Goal: Task Accomplishment & Management: Manage account settings

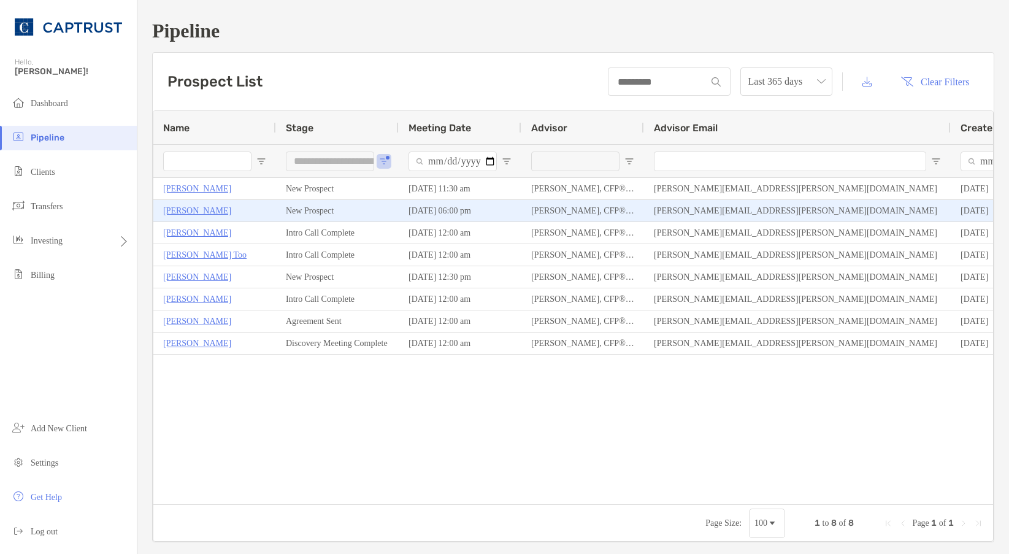
click at [175, 209] on p "[PERSON_NAME]" at bounding box center [197, 210] width 68 height 15
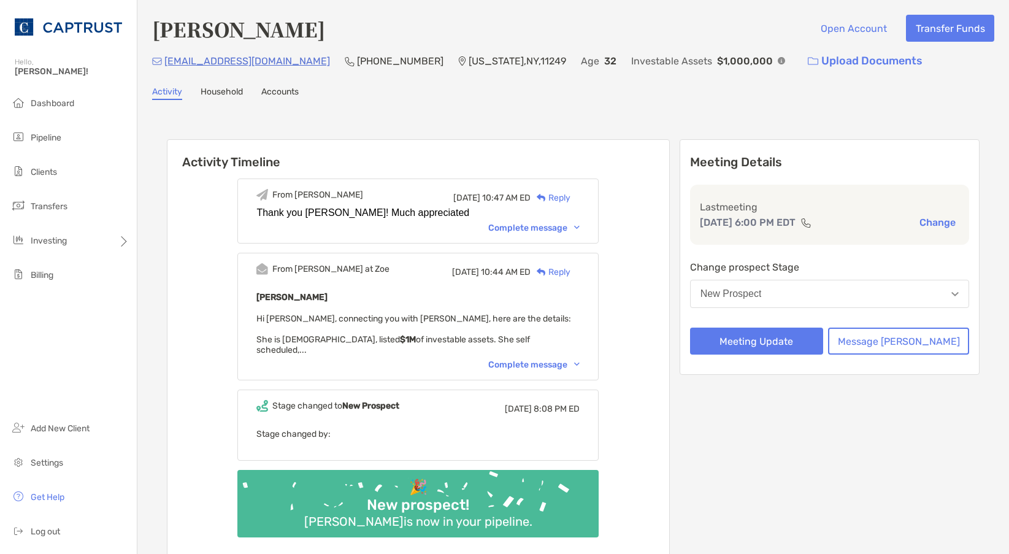
click at [653, 221] on div "From [PERSON_NAME][DATE] 10:47 AM ED Reply Thank you [PERSON_NAME]! Much apprec…" at bounding box center [418, 362] width 502 height 386
click at [580, 359] on div "Complete message" at bounding box center [533, 364] width 91 height 10
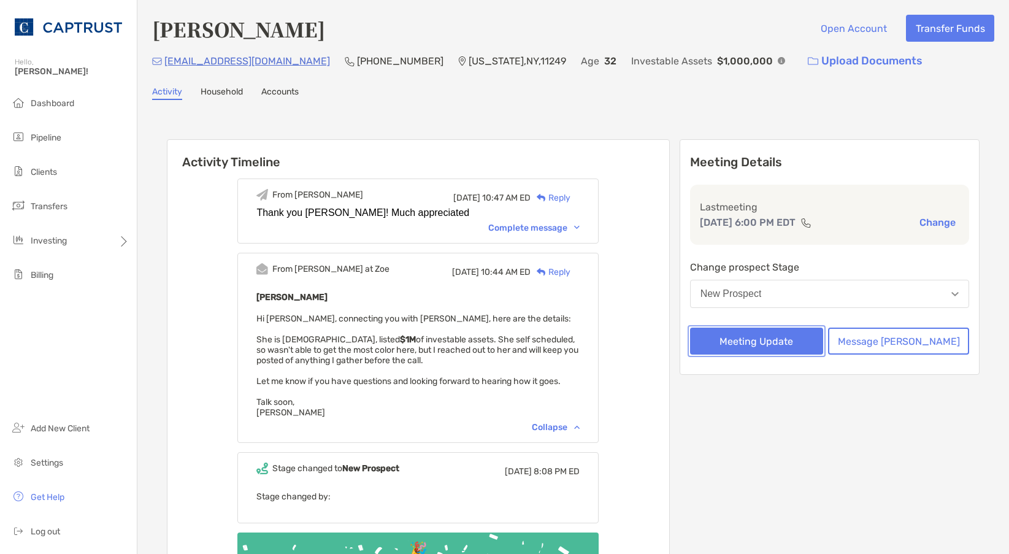
click at [818, 345] on button "Meeting Update" at bounding box center [756, 340] width 133 height 27
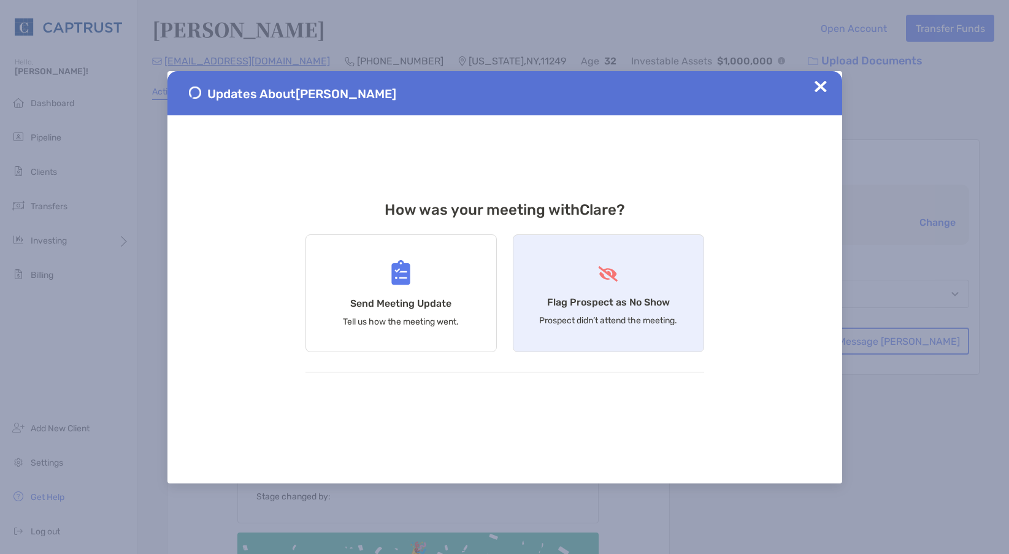
click at [589, 296] on h4 "Flag Prospect as No Show" at bounding box center [608, 302] width 123 height 12
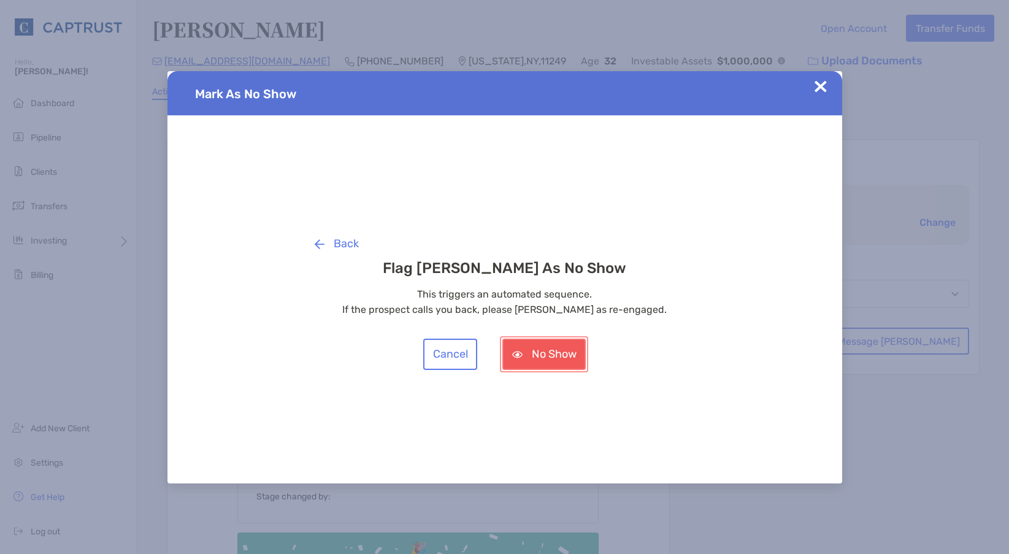
click at [516, 356] on button "No Show" at bounding box center [543, 354] width 83 height 31
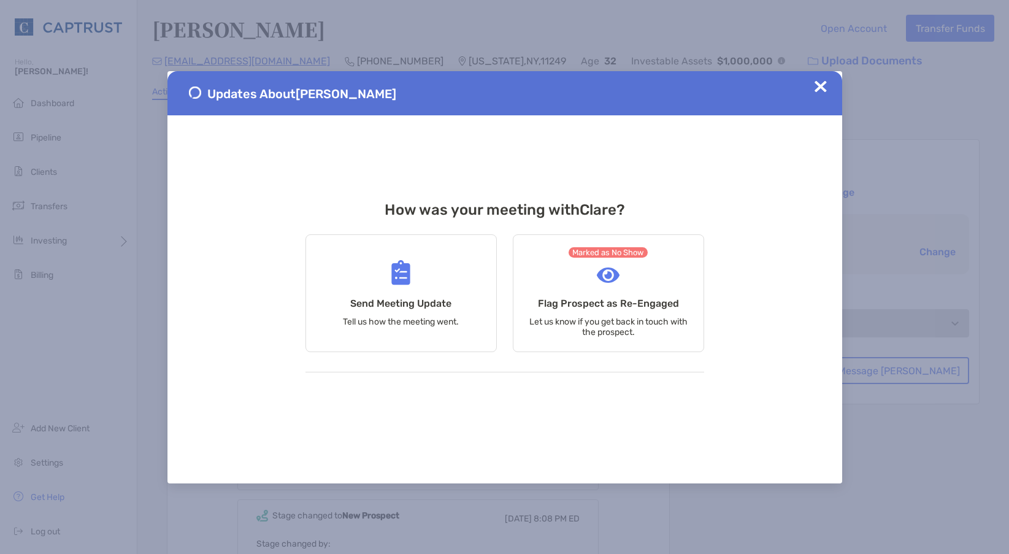
click at [808, 80] on div "Updates About [PERSON_NAME]" at bounding box center [504, 93] width 675 height 44
click at [816, 88] on img at bounding box center [820, 86] width 12 height 12
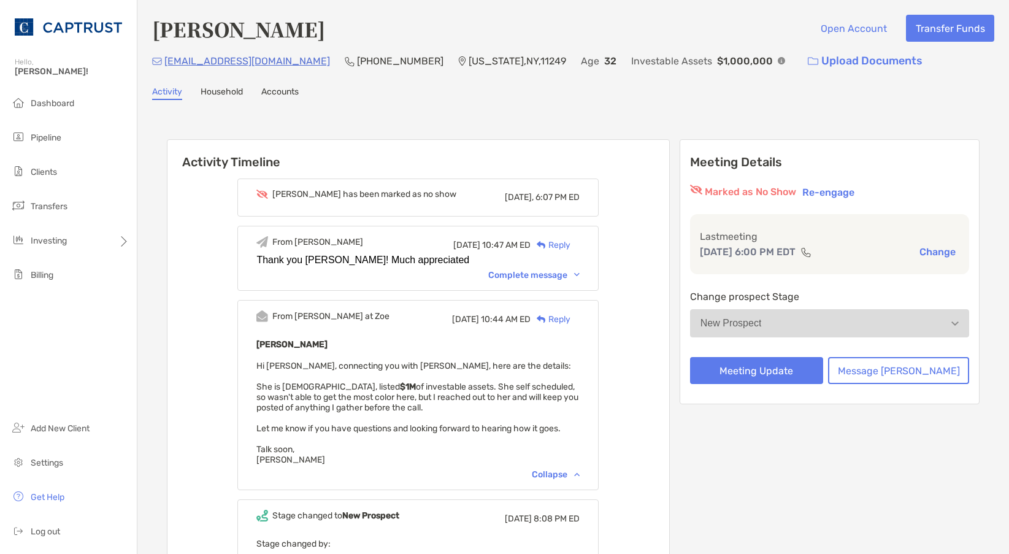
click at [185, 160] on h6 "Activity Timeline" at bounding box center [418, 154] width 502 height 29
